Goal: Task Accomplishment & Management: Use online tool/utility

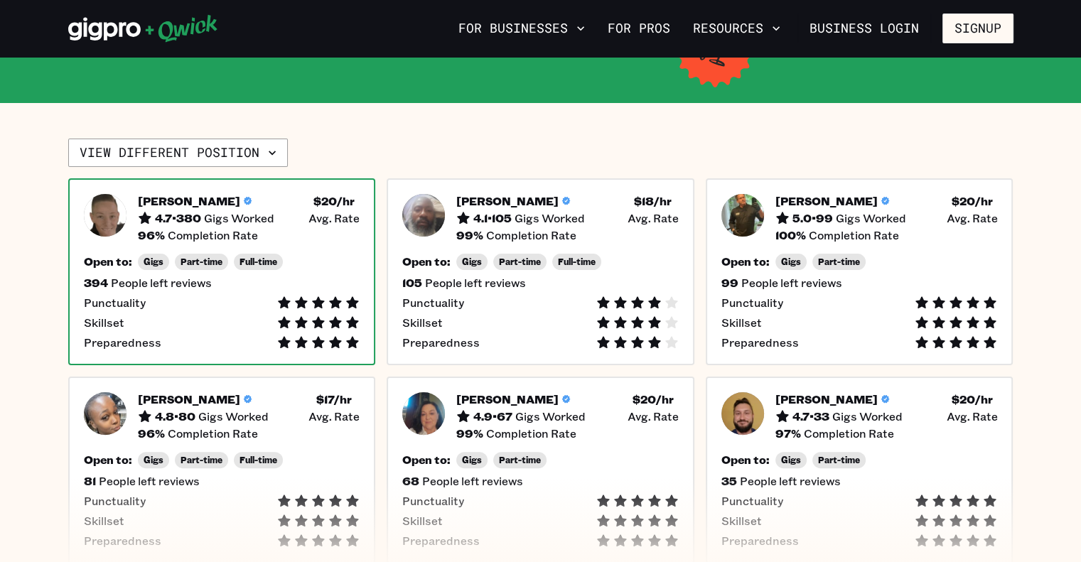
scroll to position [278, 0]
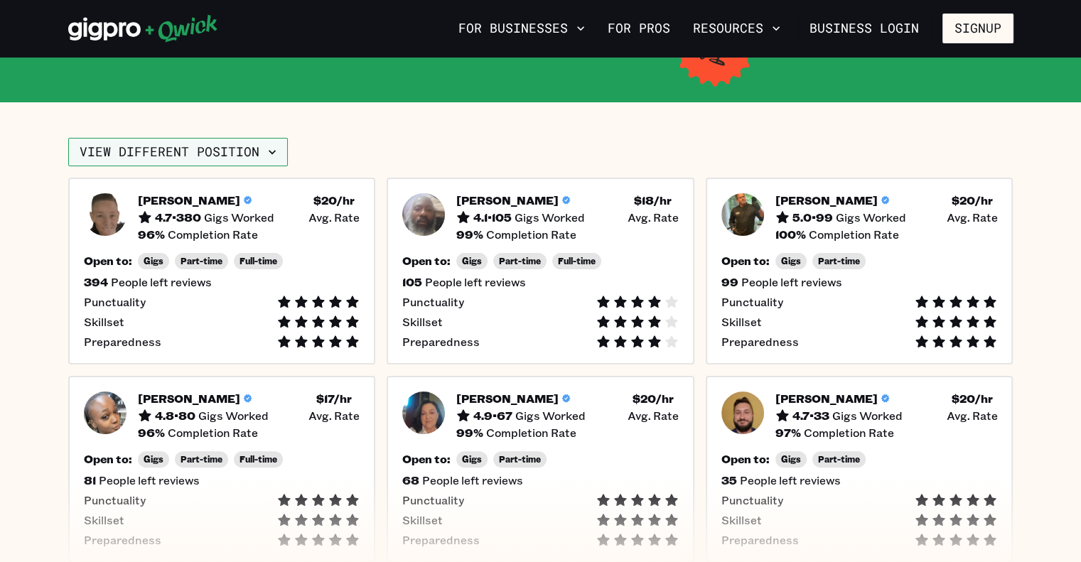
click at [258, 138] on button "View different position" at bounding box center [178, 152] width 220 height 28
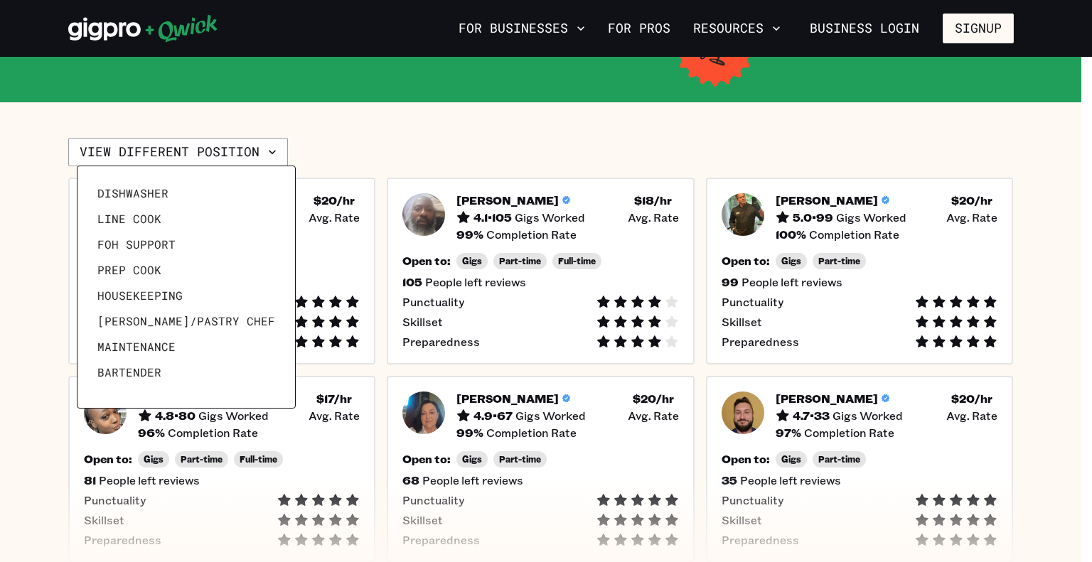
click at [252, 144] on div at bounding box center [546, 281] width 1092 height 562
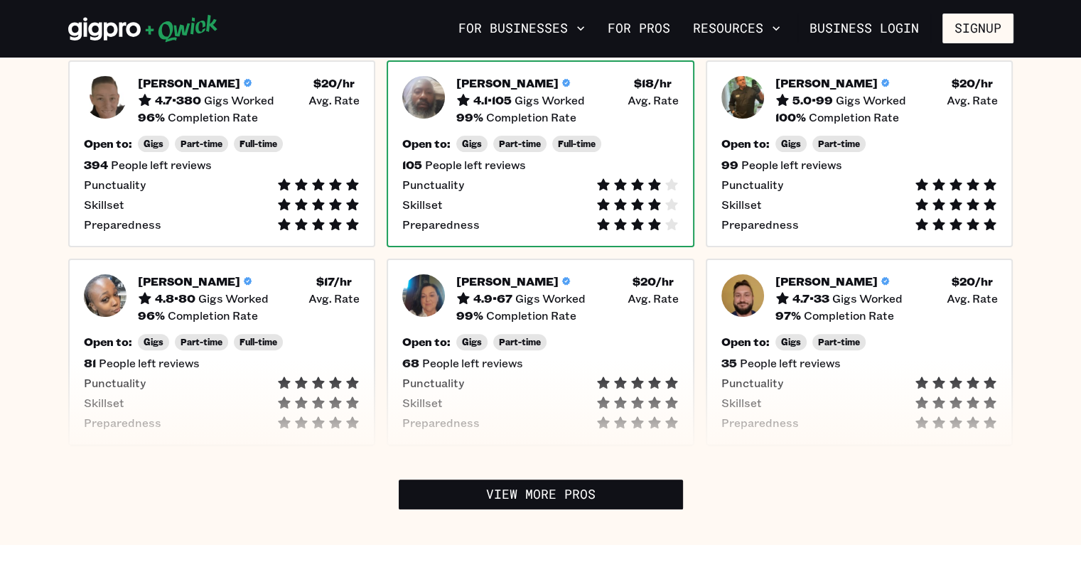
scroll to position [397, 0]
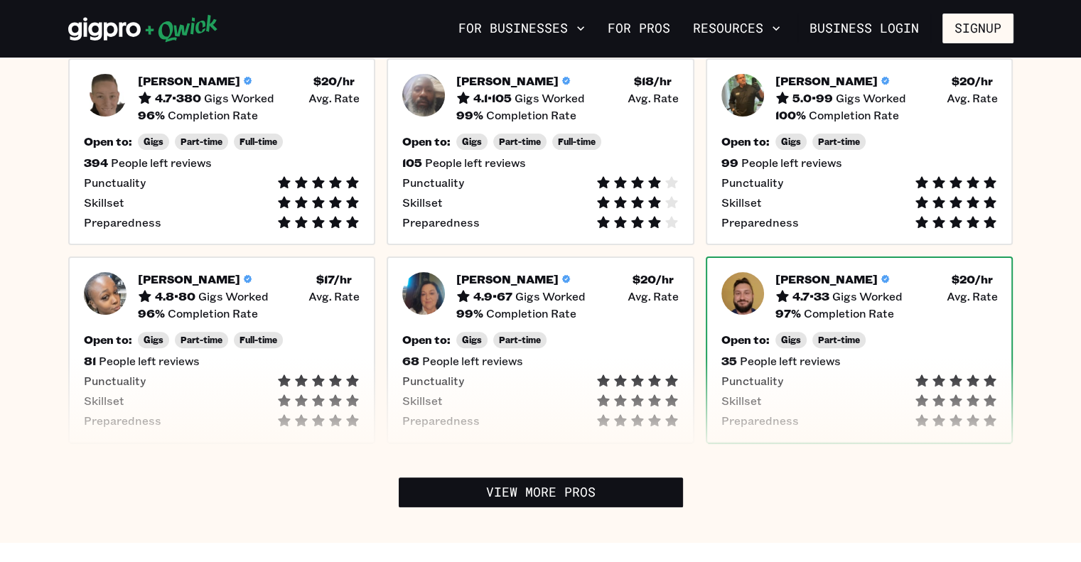
click at [983, 343] on div "Open to: Gigs Part-time" at bounding box center [859, 340] width 276 height 16
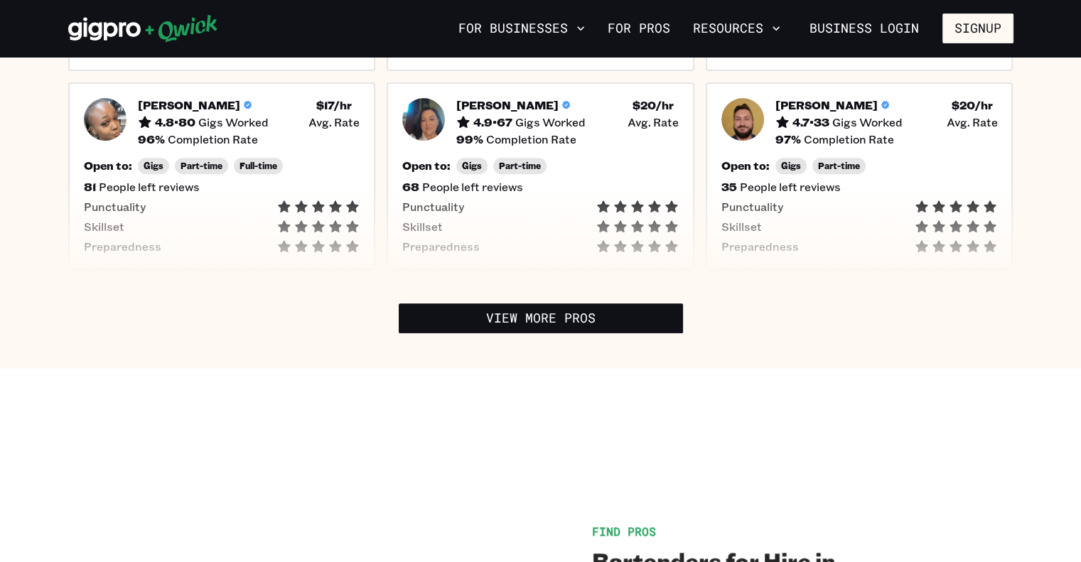
scroll to position [571, 0]
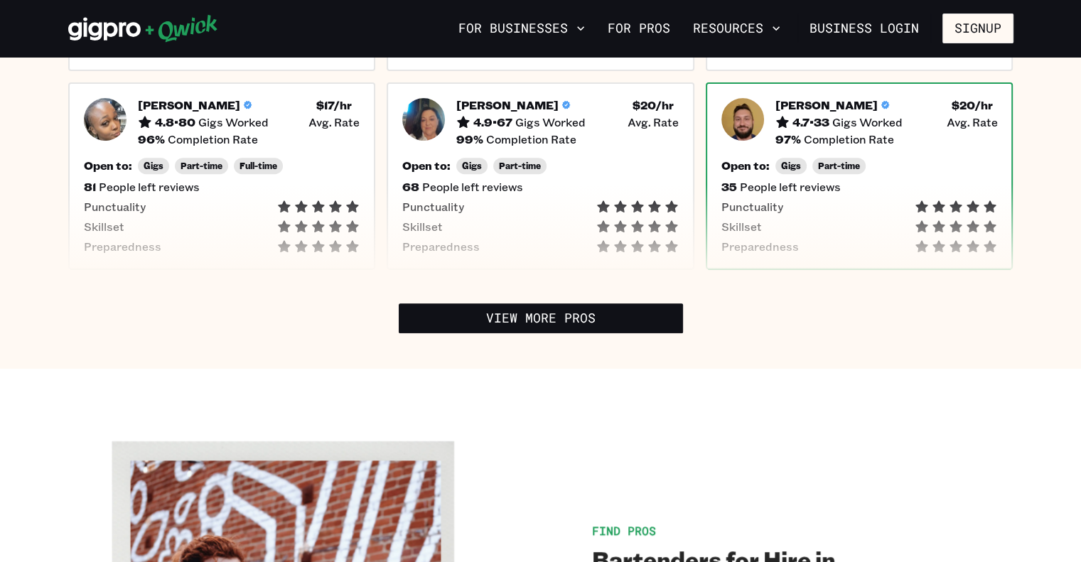
click at [915, 147] on div "[PERSON_NAME] 4.7 • 33 Gigs Worked $ 20 /hr • Avg. Rate 97 % Completion Rate Op…" at bounding box center [860, 175] width 308 height 187
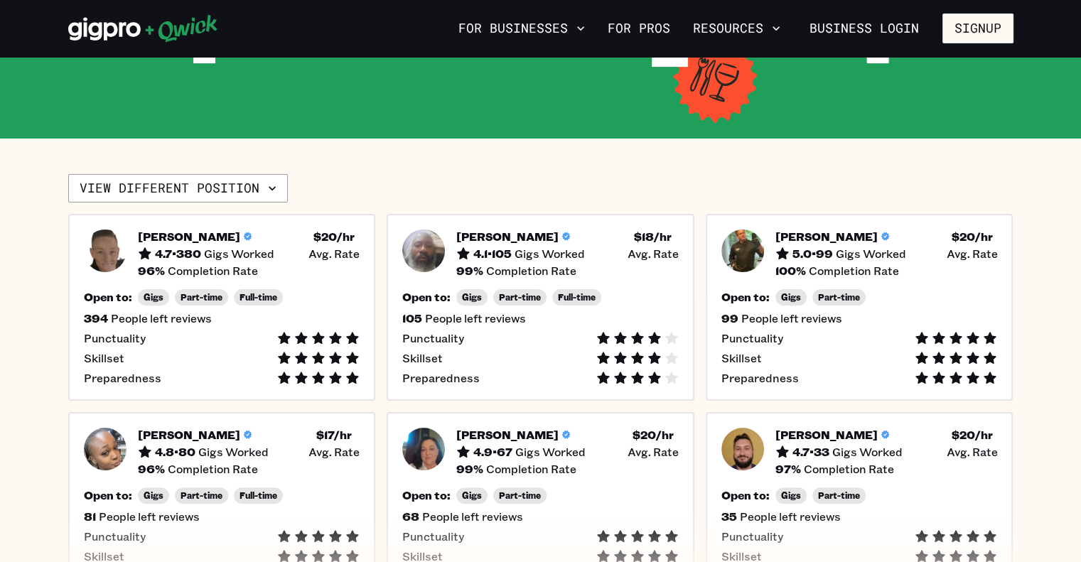
scroll to position [242, 0]
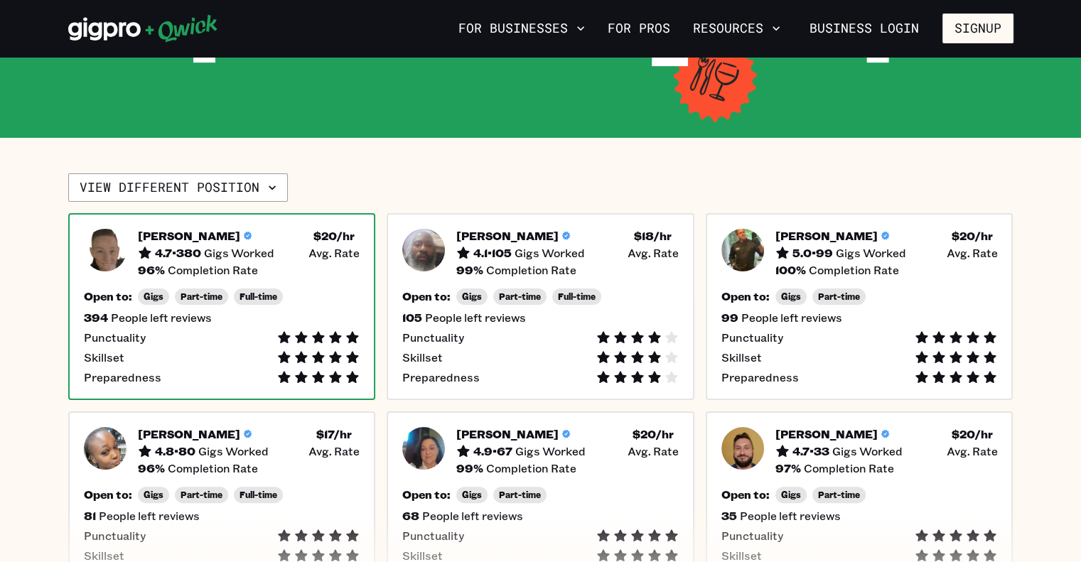
click at [349, 315] on div "394 People left reviews" at bounding box center [222, 318] width 276 height 14
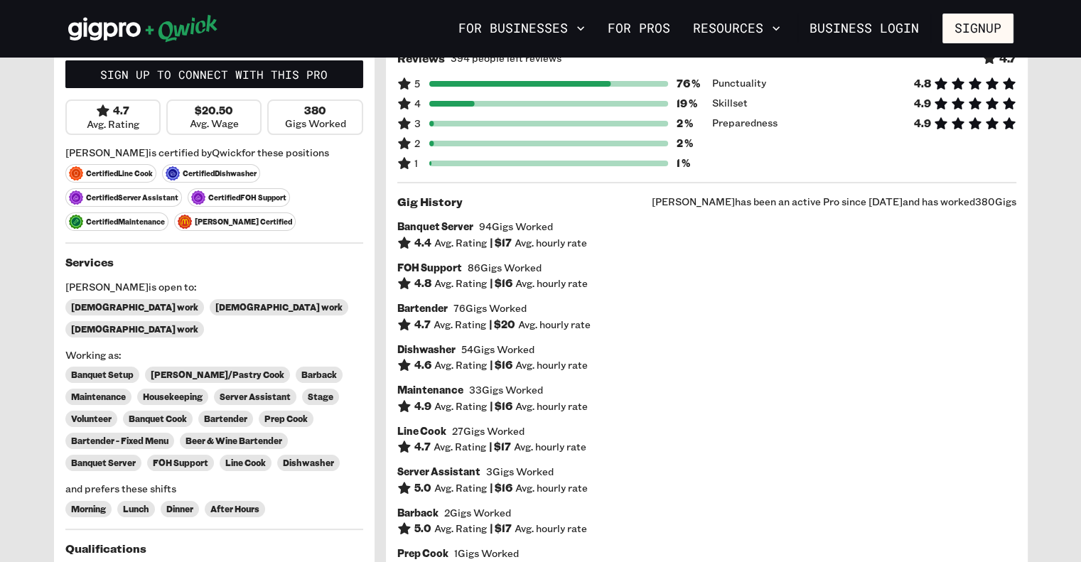
scroll to position [99, 0]
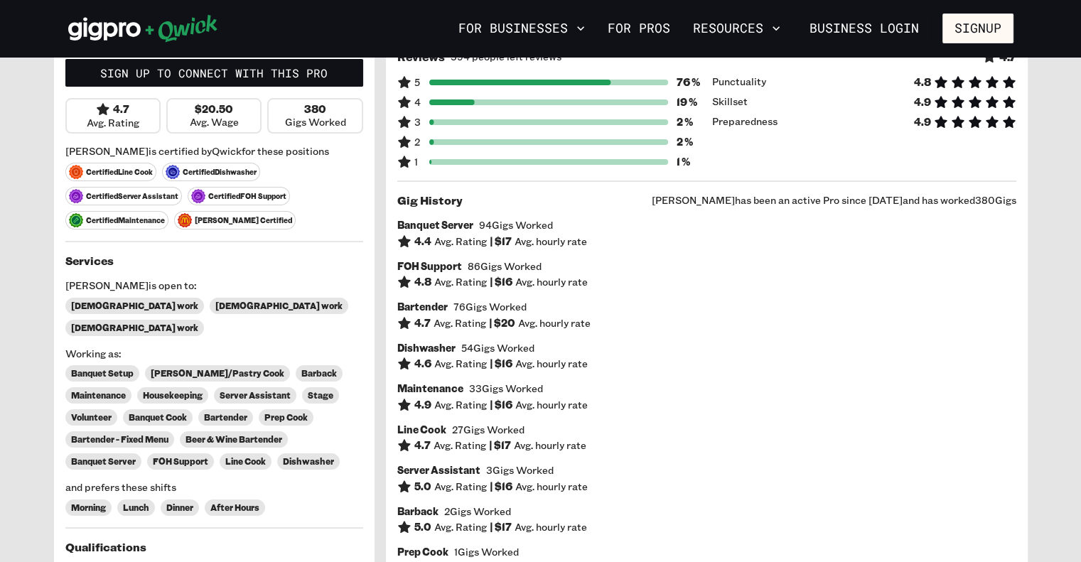
click at [402, 160] on icon at bounding box center [404, 162] width 12 height 12
drag, startPoint x: 453, startPoint y: 304, endPoint x: 527, endPoint y: 301, distance: 74.7
click at [527, 301] on span "76 Gigs Worked" at bounding box center [489, 307] width 73 height 13
click at [549, 301] on div "Bartender 76 Gigs Worked" at bounding box center [706, 307] width 619 height 13
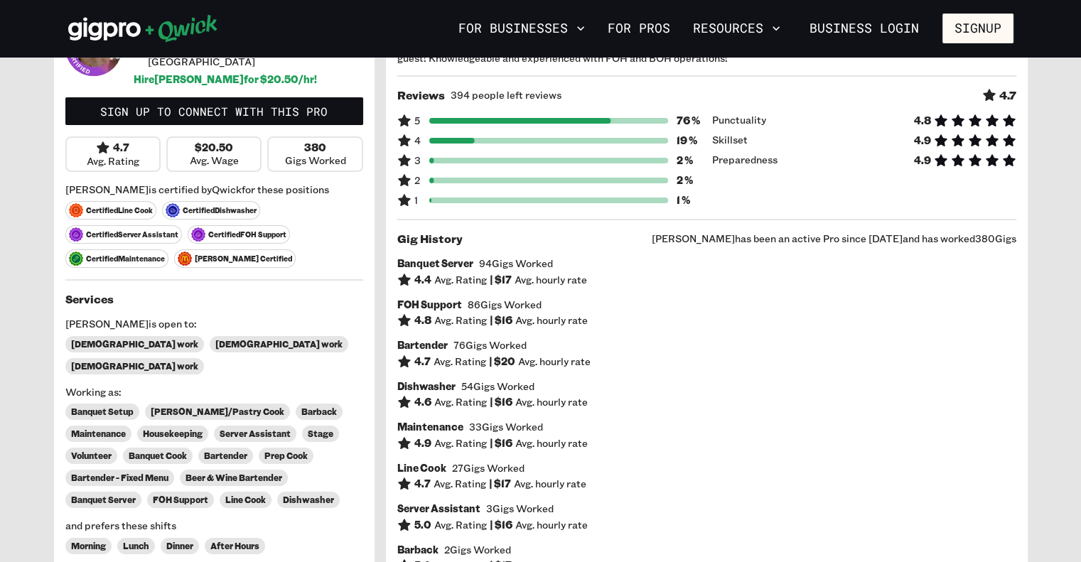
scroll to position [0, 0]
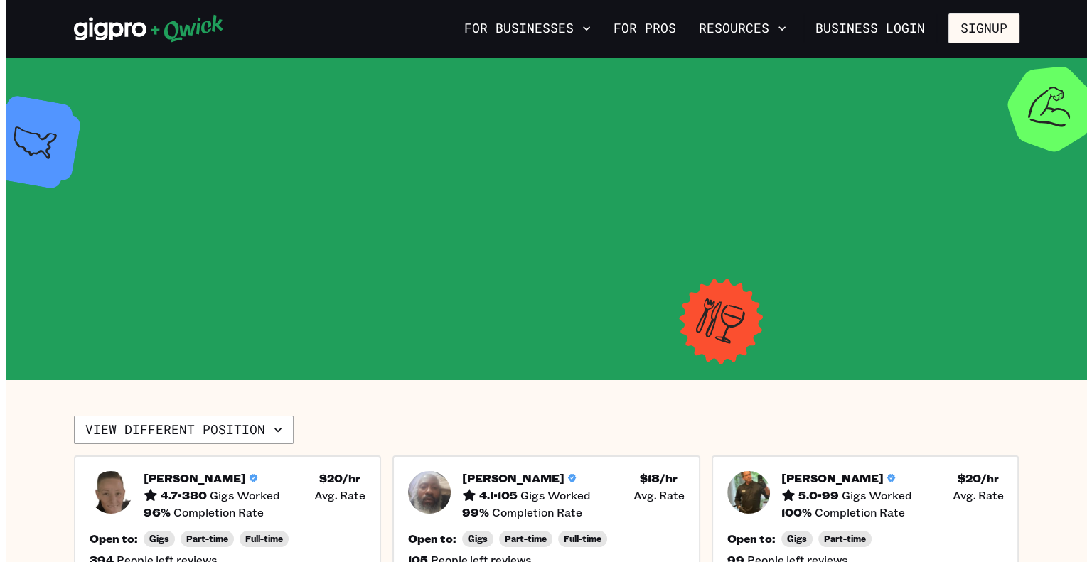
scroll to position [242, 0]
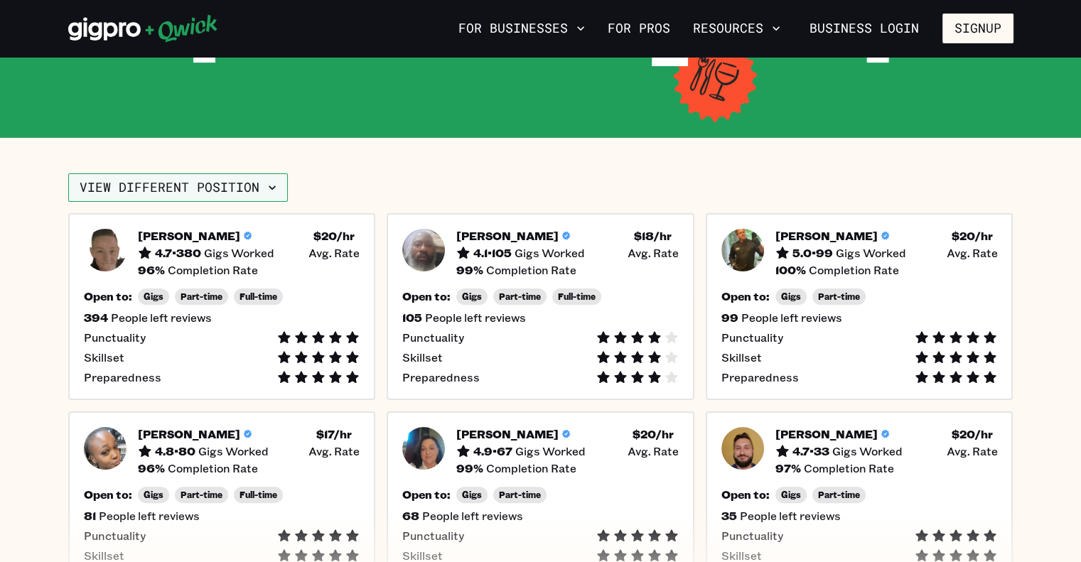
click at [250, 190] on button "View different position" at bounding box center [178, 187] width 220 height 28
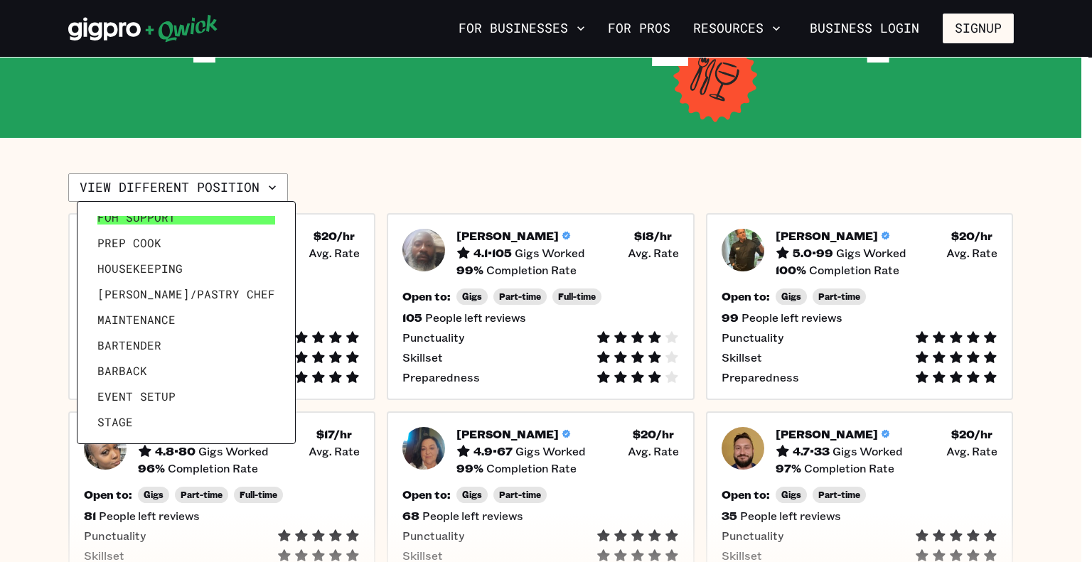
scroll to position [68, 0]
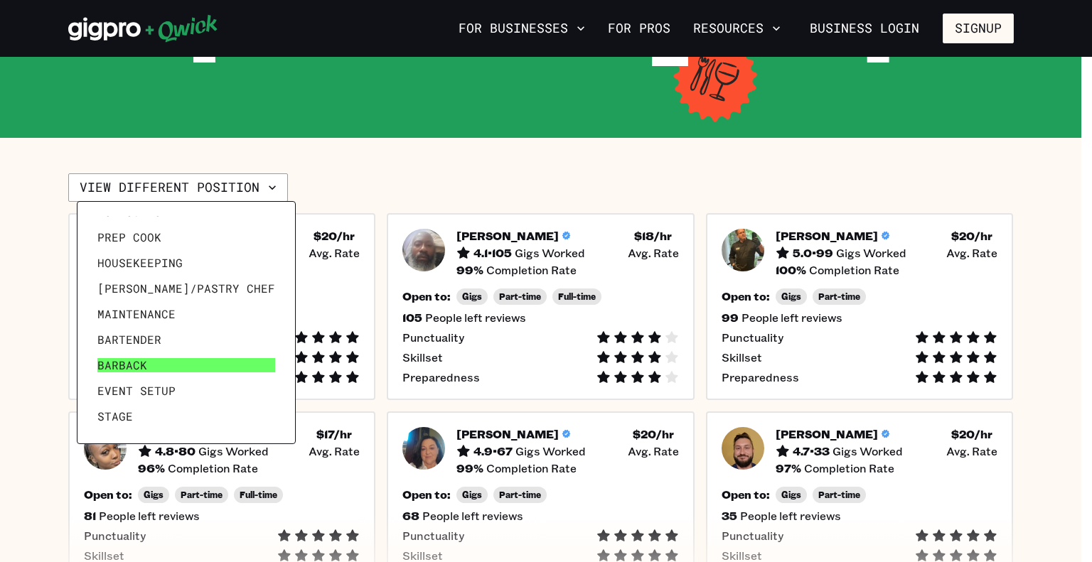
click at [122, 365] on span "Barback" at bounding box center [122, 365] width 50 height 14
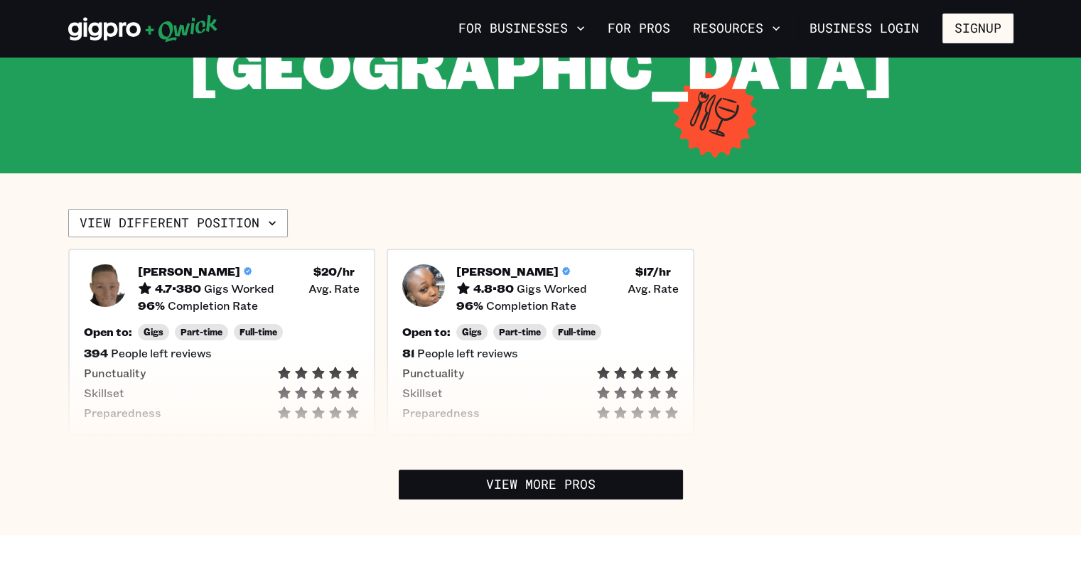
scroll to position [206, 0]
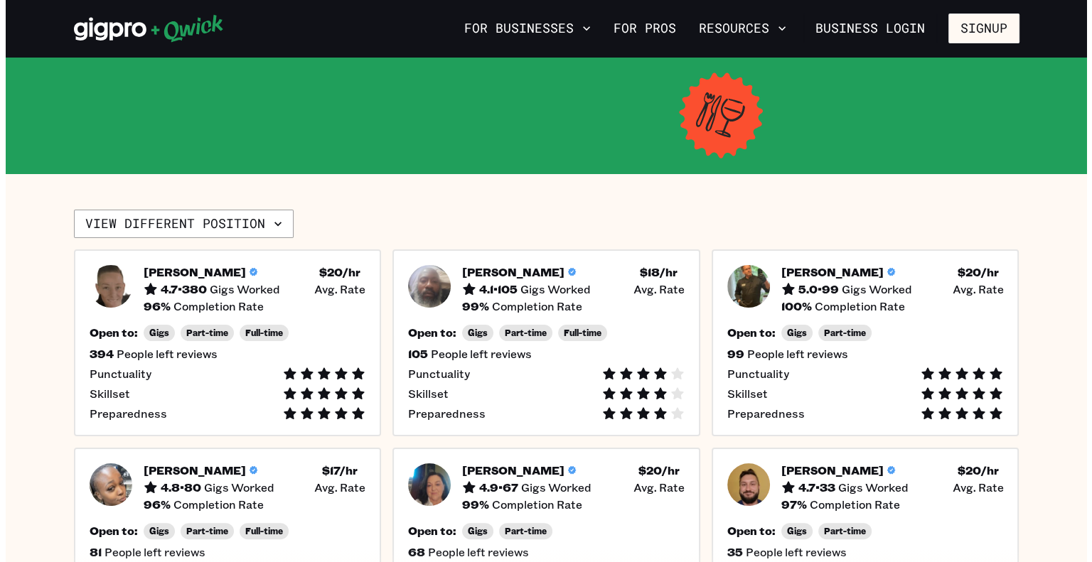
scroll to position [242, 0]
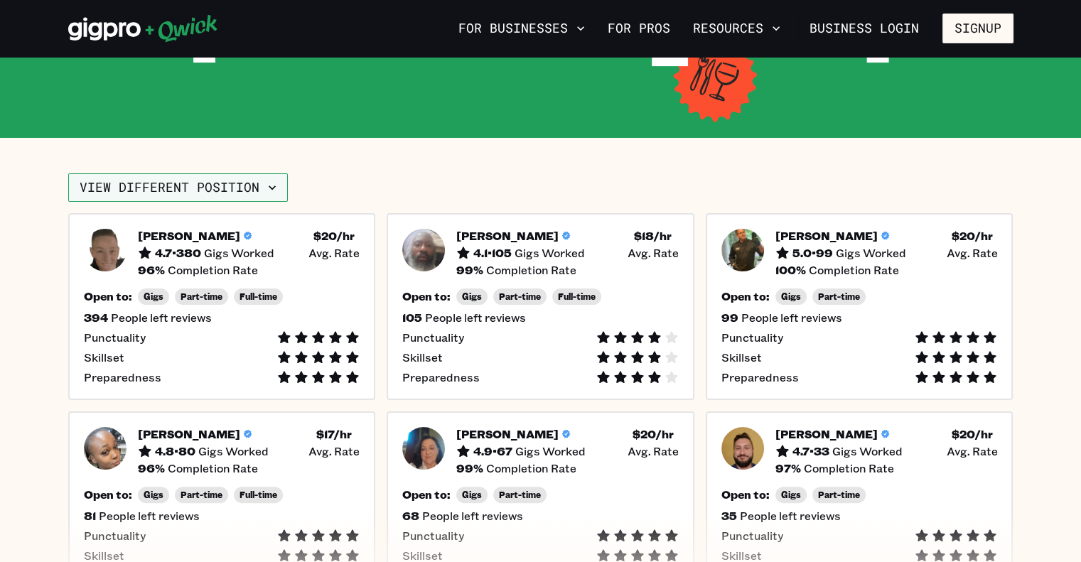
click at [249, 181] on button "View different position" at bounding box center [178, 187] width 220 height 28
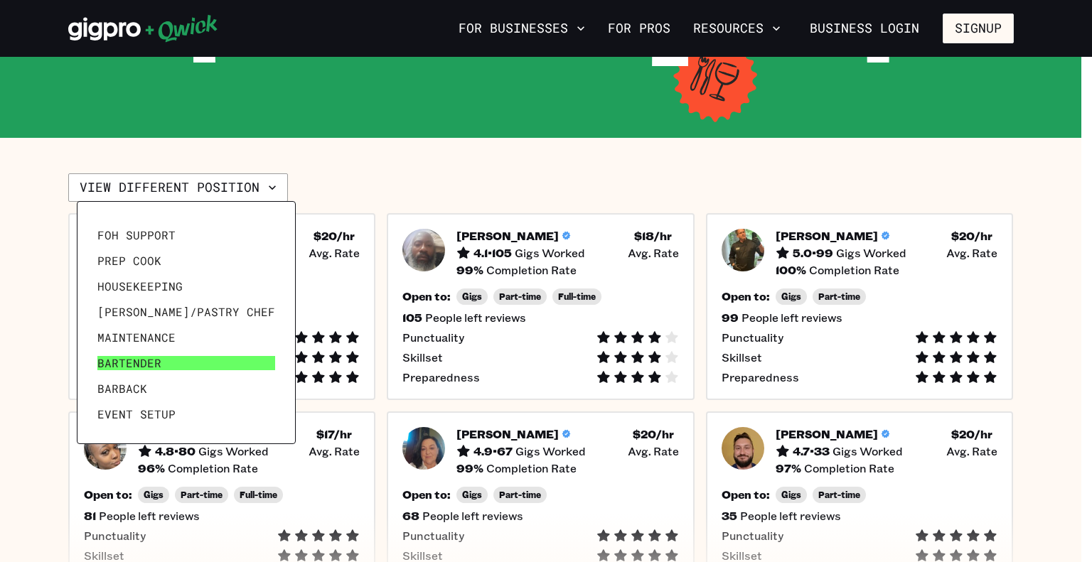
scroll to position [44, 0]
click at [172, 361] on link "Bartender" at bounding box center [186, 364] width 189 height 26
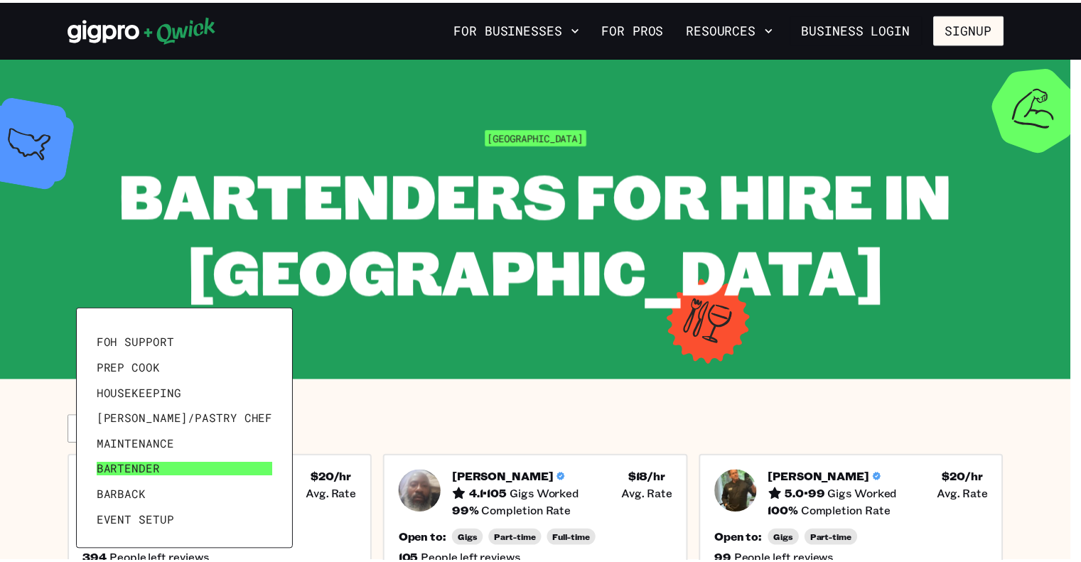
scroll to position [68, 0]
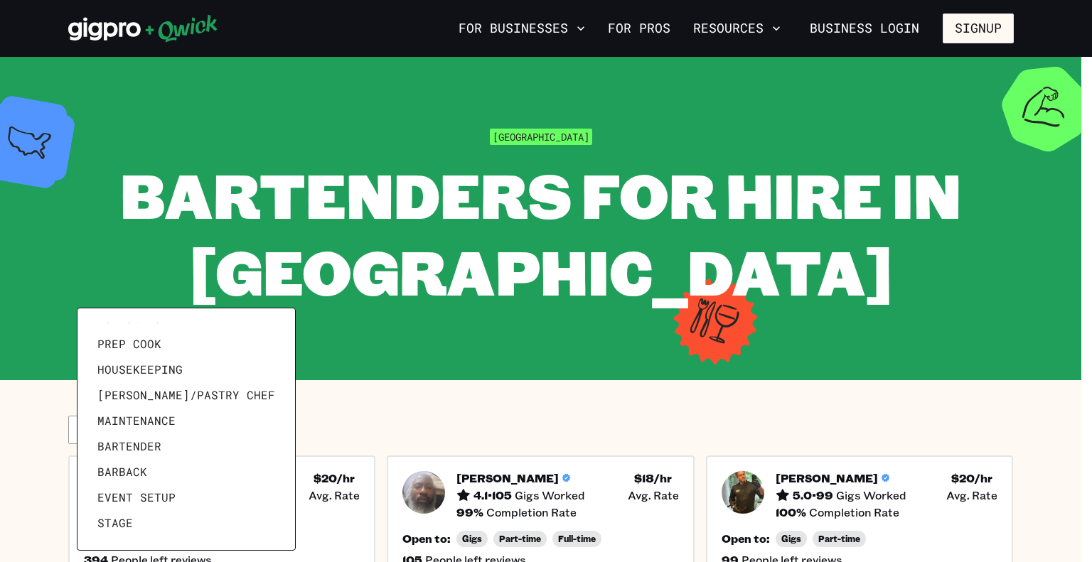
click at [473, 338] on div at bounding box center [546, 281] width 1092 height 562
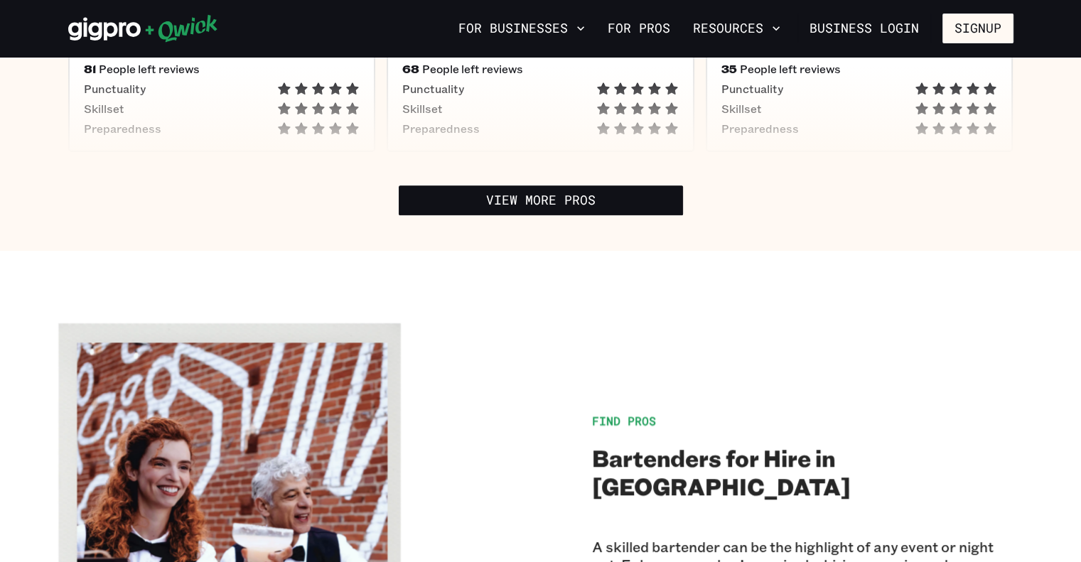
scroll to position [714, 0]
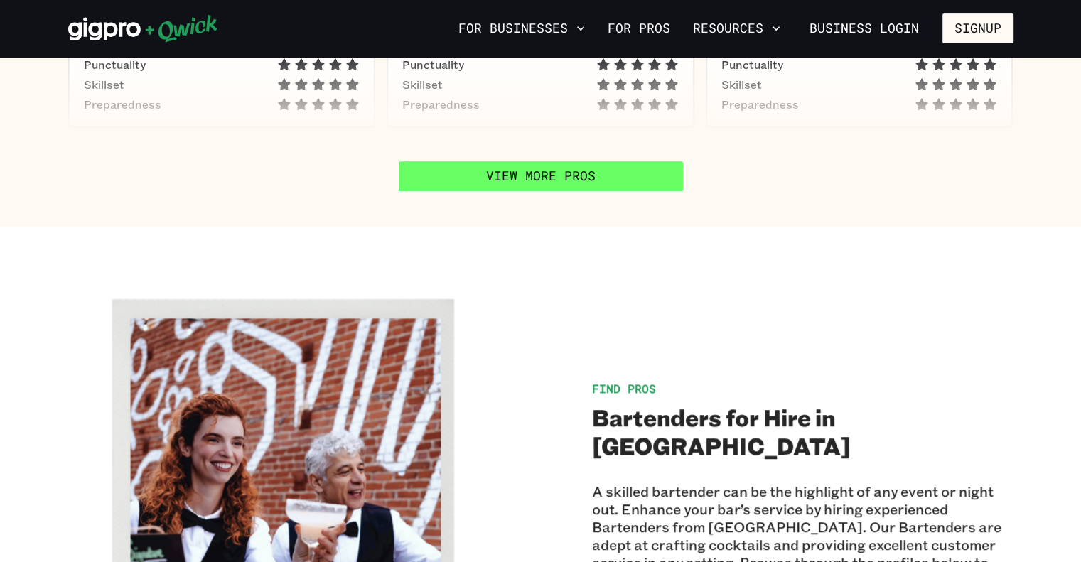
click at [614, 164] on link "View More Pros" at bounding box center [541, 176] width 284 height 30
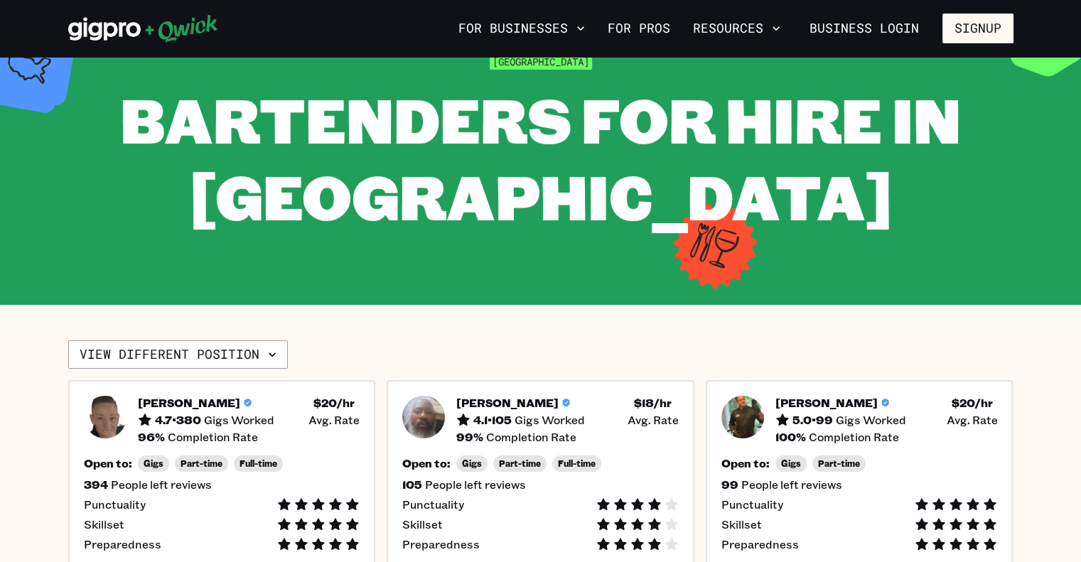
scroll to position [70, 0]
